Goal: Subscribe to service/newsletter

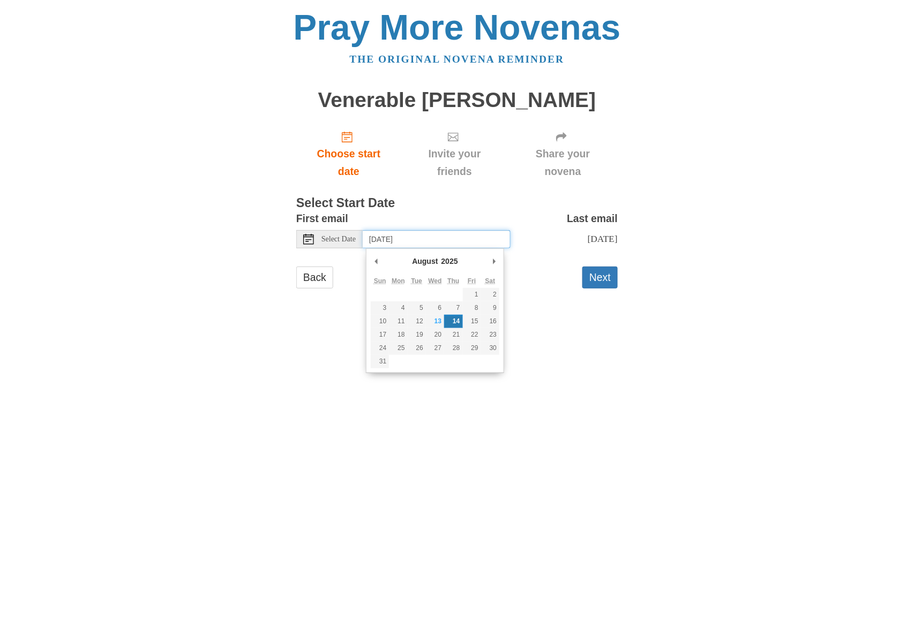
click at [438, 238] on input "[DATE]" at bounding box center [437, 239] width 148 height 18
type input "[DATE]"
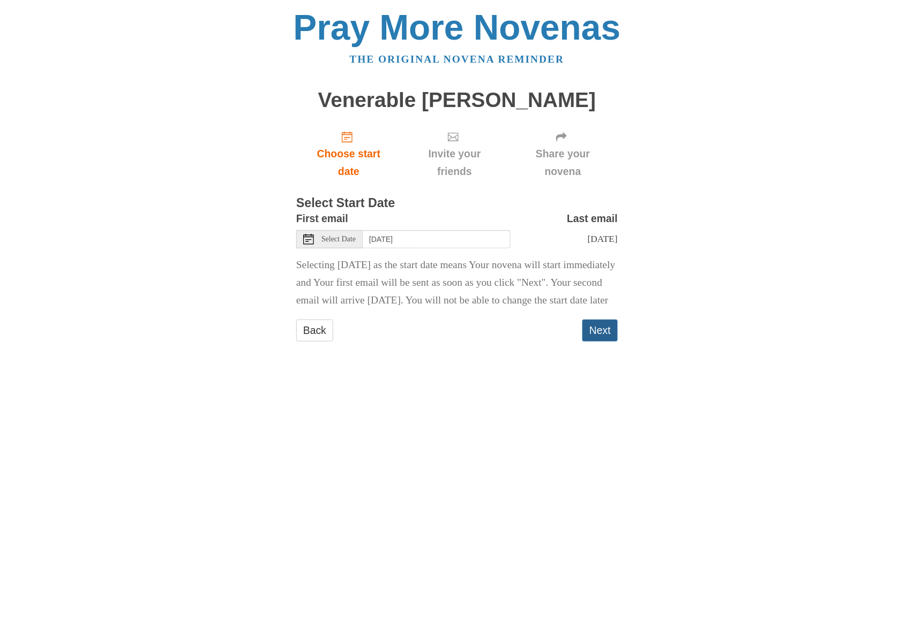
click at [602, 342] on button "Next" at bounding box center [599, 331] width 35 height 22
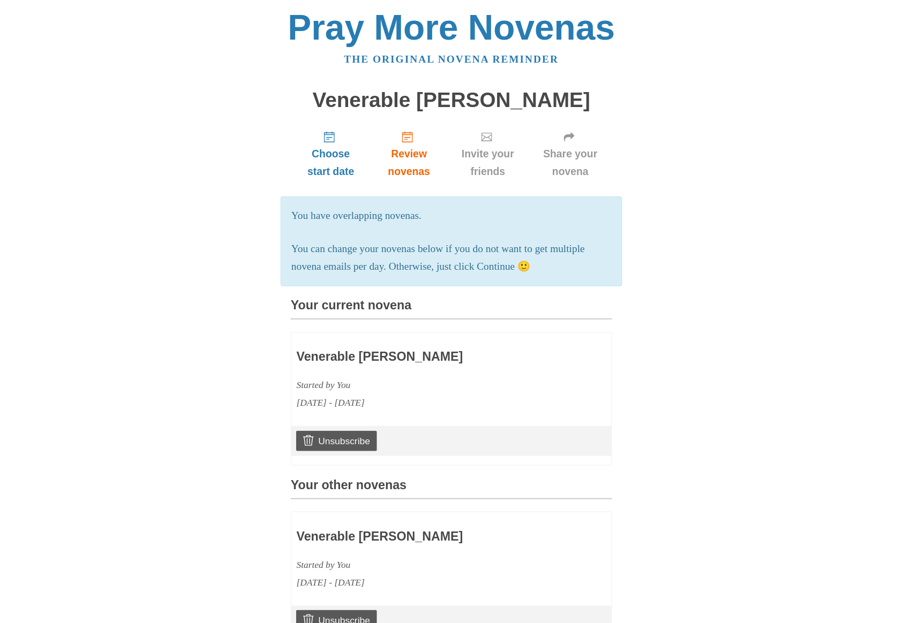
scroll to position [377, 0]
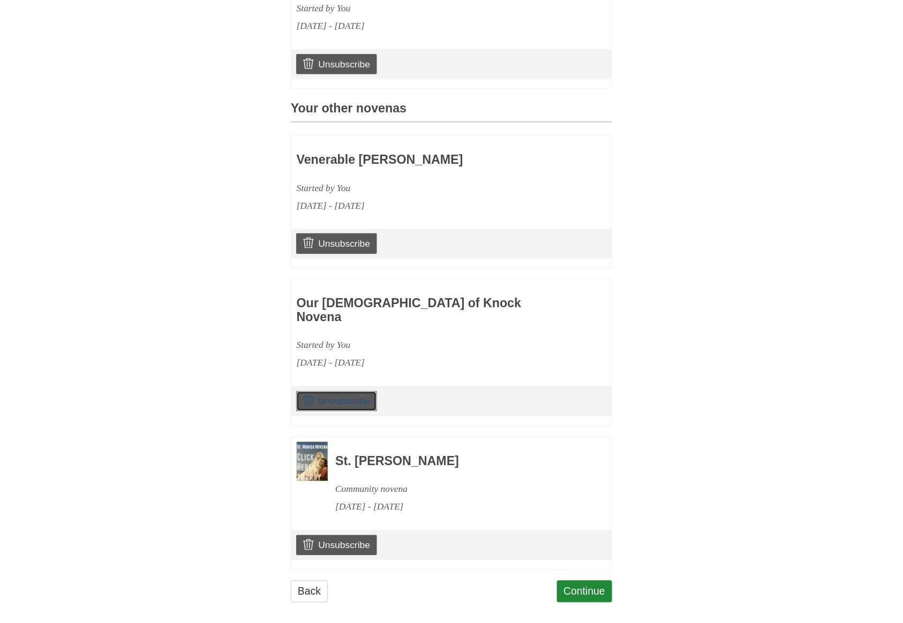
drag, startPoint x: 348, startPoint y: 386, endPoint x: 498, endPoint y: 63, distance: 355.8
click at [348, 392] on link "Unsubscribe" at bounding box center [336, 402] width 81 height 20
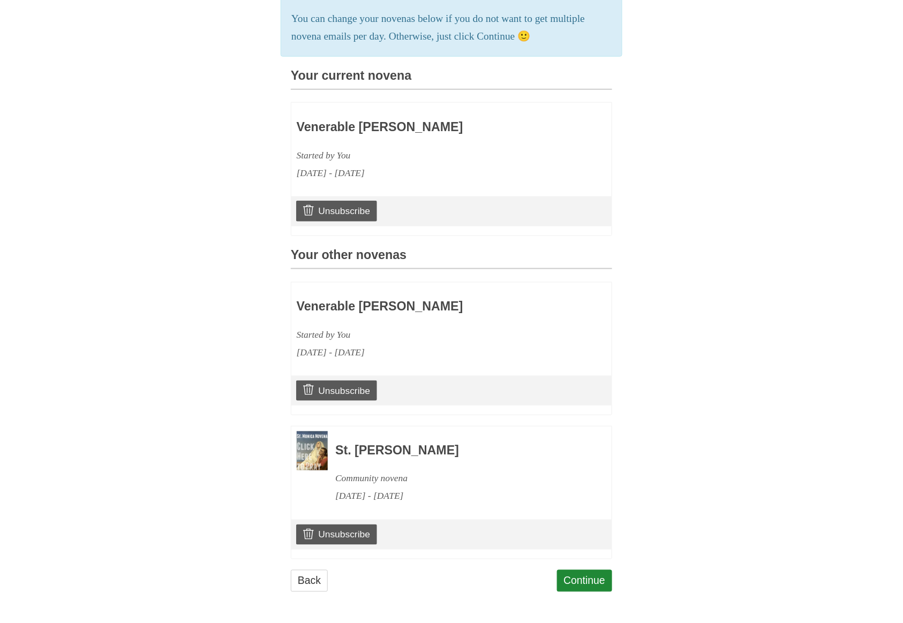
scroll to position [283, 0]
drag, startPoint x: 348, startPoint y: 532, endPoint x: 532, endPoint y: 58, distance: 509.0
click at [349, 532] on link "Unsubscribe" at bounding box center [336, 535] width 81 height 20
click at [341, 530] on link "Unsubscribe" at bounding box center [336, 535] width 81 height 20
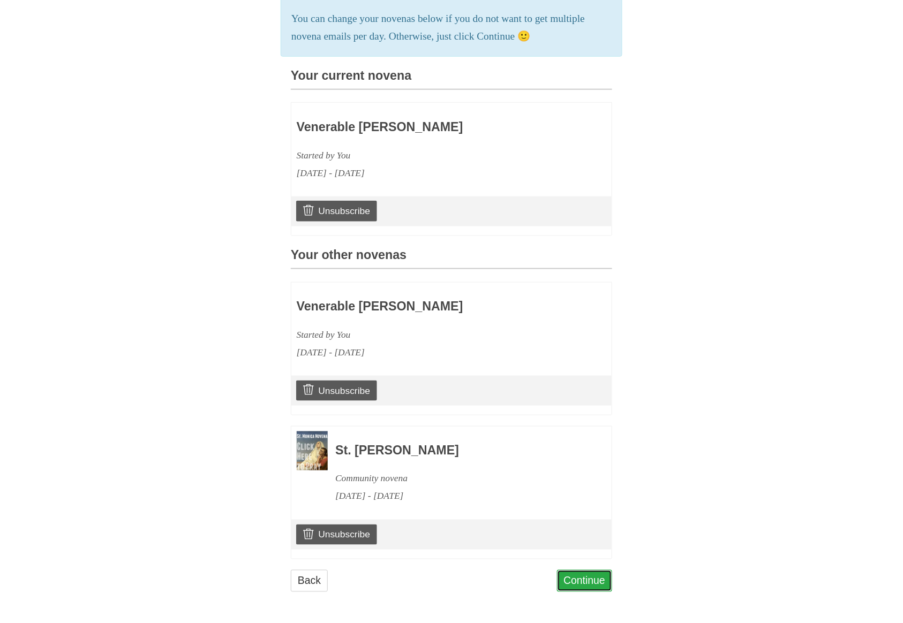
click at [594, 571] on link "Continue" at bounding box center [585, 581] width 56 height 22
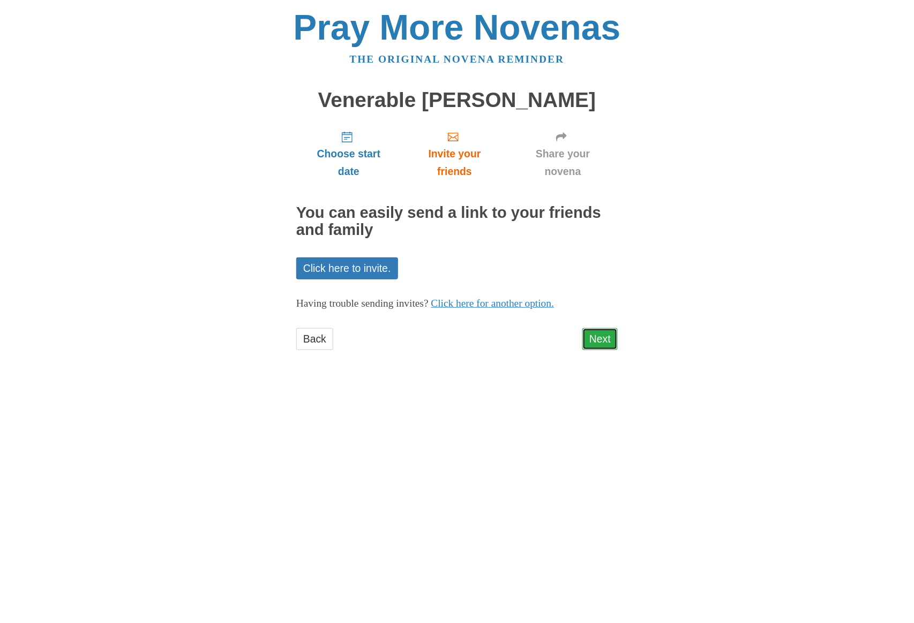
click at [611, 337] on link "Next" at bounding box center [599, 339] width 35 height 22
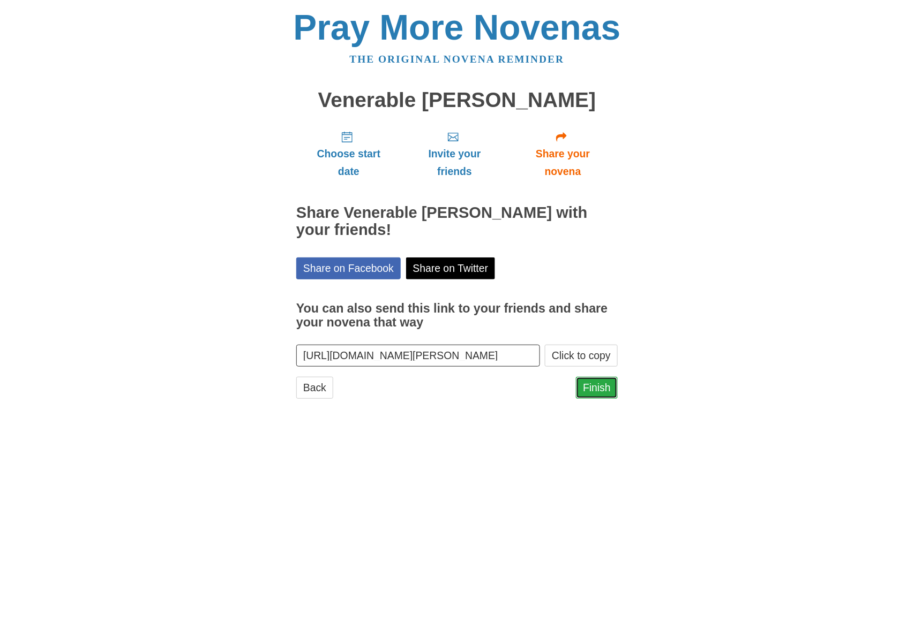
click at [603, 380] on link "Finish" at bounding box center [597, 388] width 42 height 22
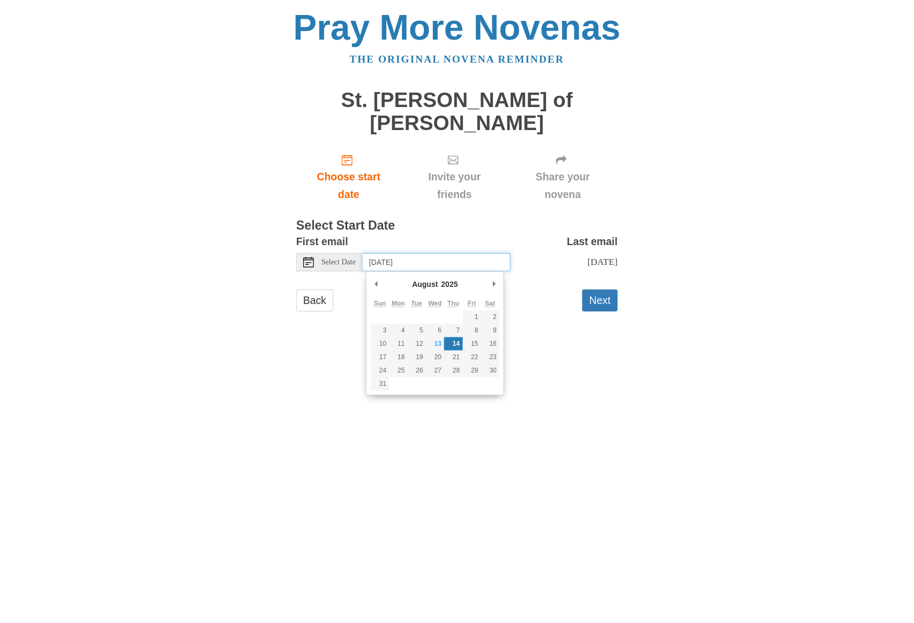
click at [438, 259] on input "[DATE]" at bounding box center [437, 262] width 148 height 18
type input "[DATE]"
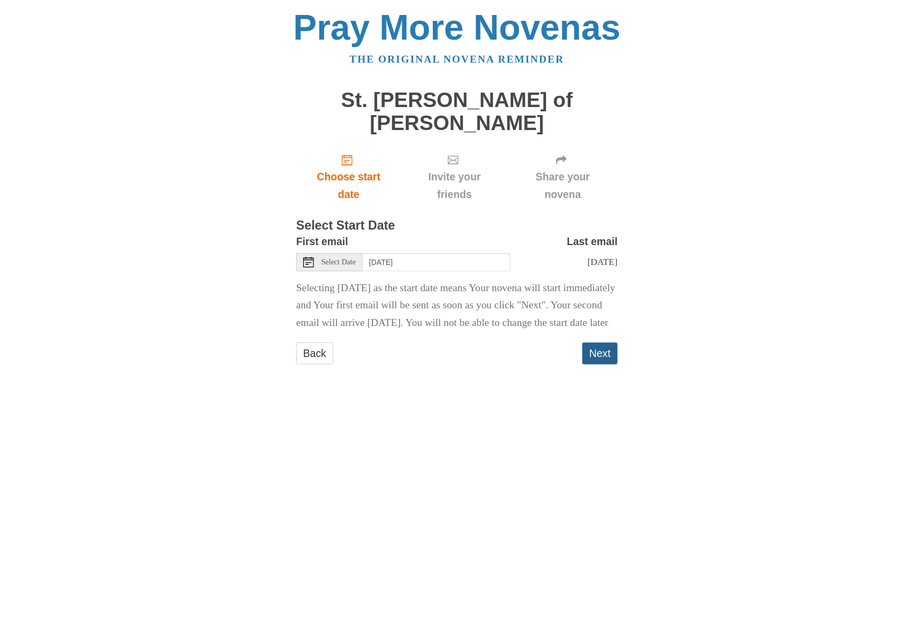
click at [594, 365] on button "Next" at bounding box center [599, 354] width 35 height 22
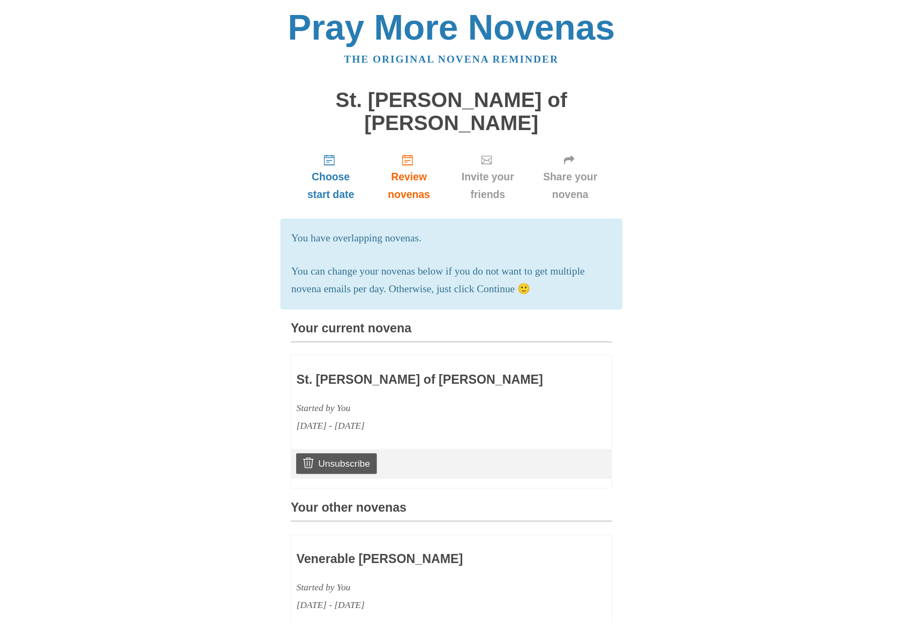
scroll to position [435, 0]
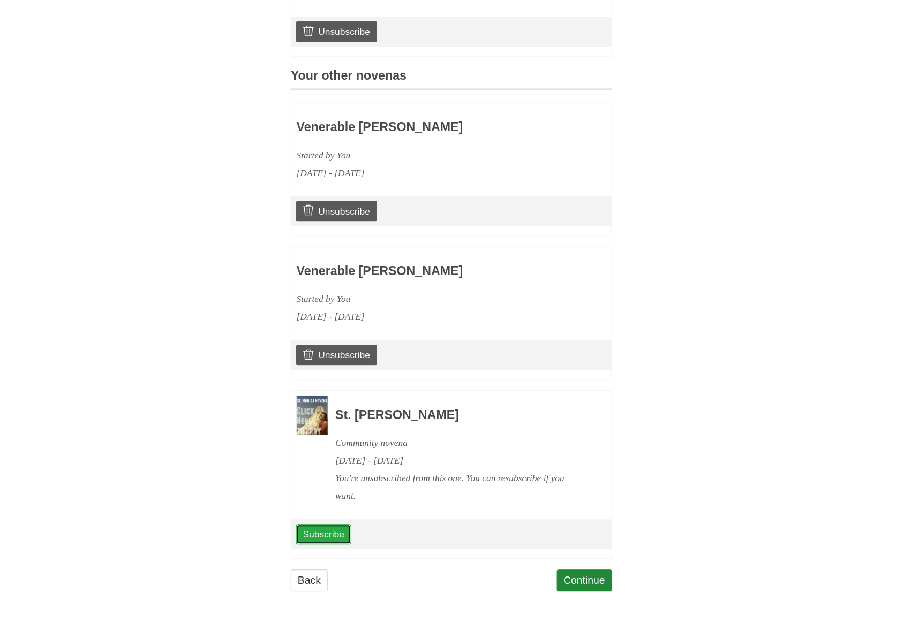
click at [335, 530] on link "Subscribe" at bounding box center [323, 535] width 55 height 20
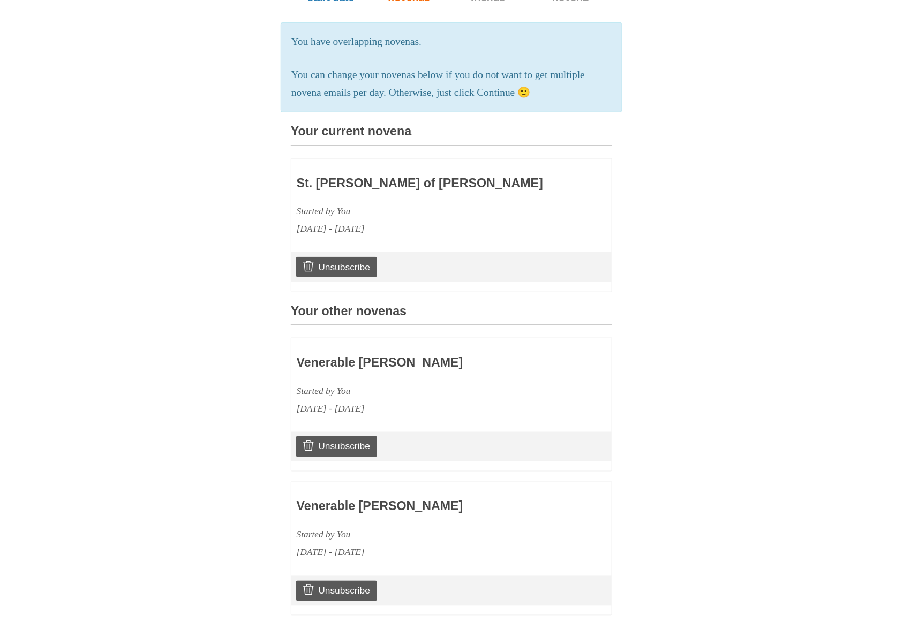
scroll to position [486, 0]
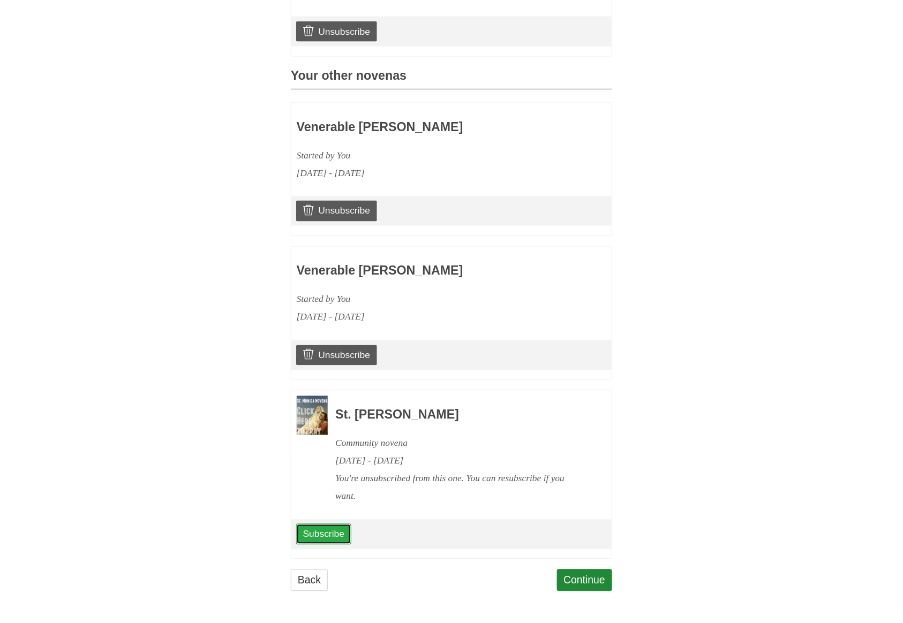
click at [318, 532] on link "Subscribe" at bounding box center [323, 534] width 55 height 20
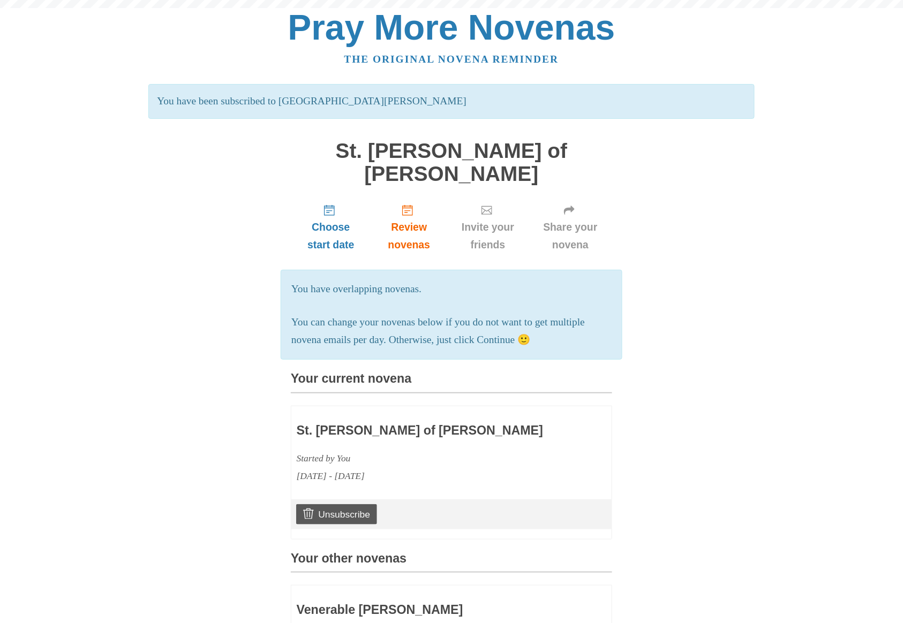
scroll to position [486, 0]
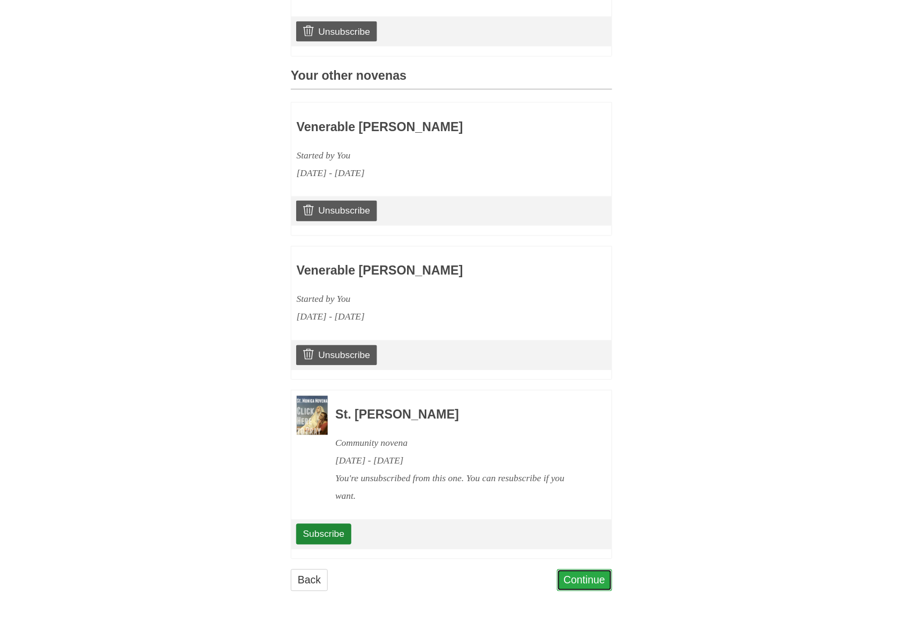
click at [587, 583] on link "Continue" at bounding box center [585, 581] width 56 height 22
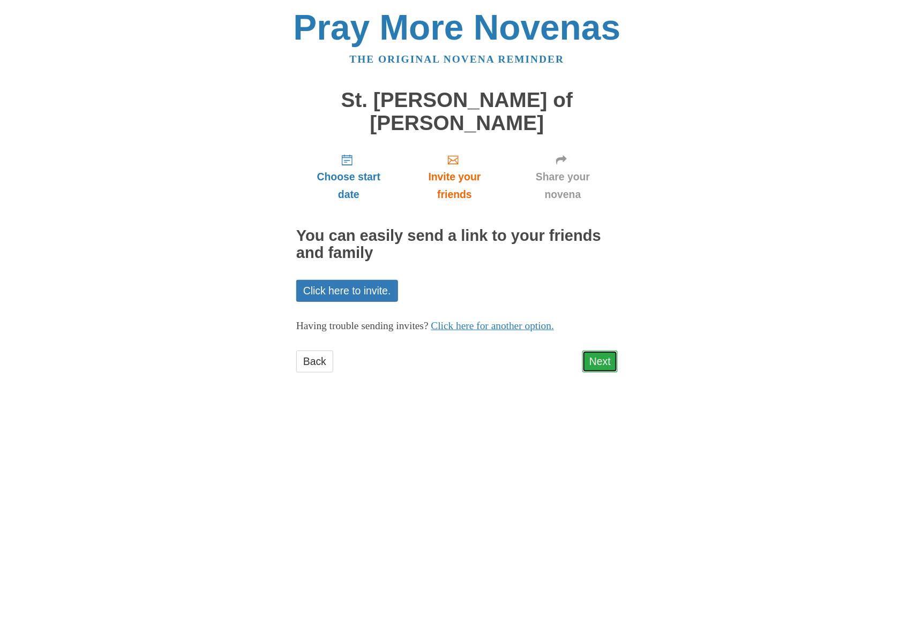
click at [599, 365] on link "Next" at bounding box center [599, 362] width 35 height 22
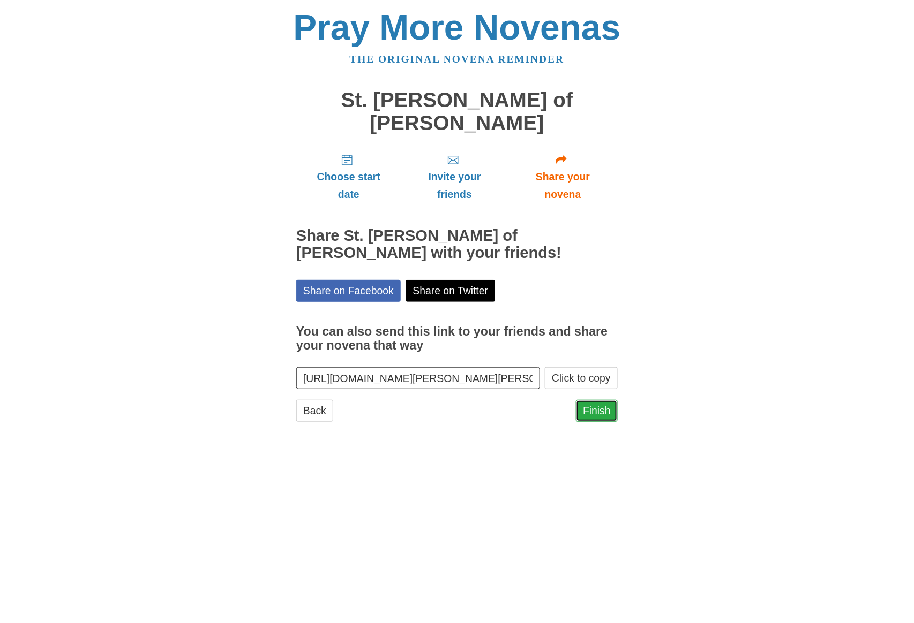
click at [603, 413] on link "Finish" at bounding box center [597, 411] width 42 height 22
